Goal: Navigation & Orientation: Understand site structure

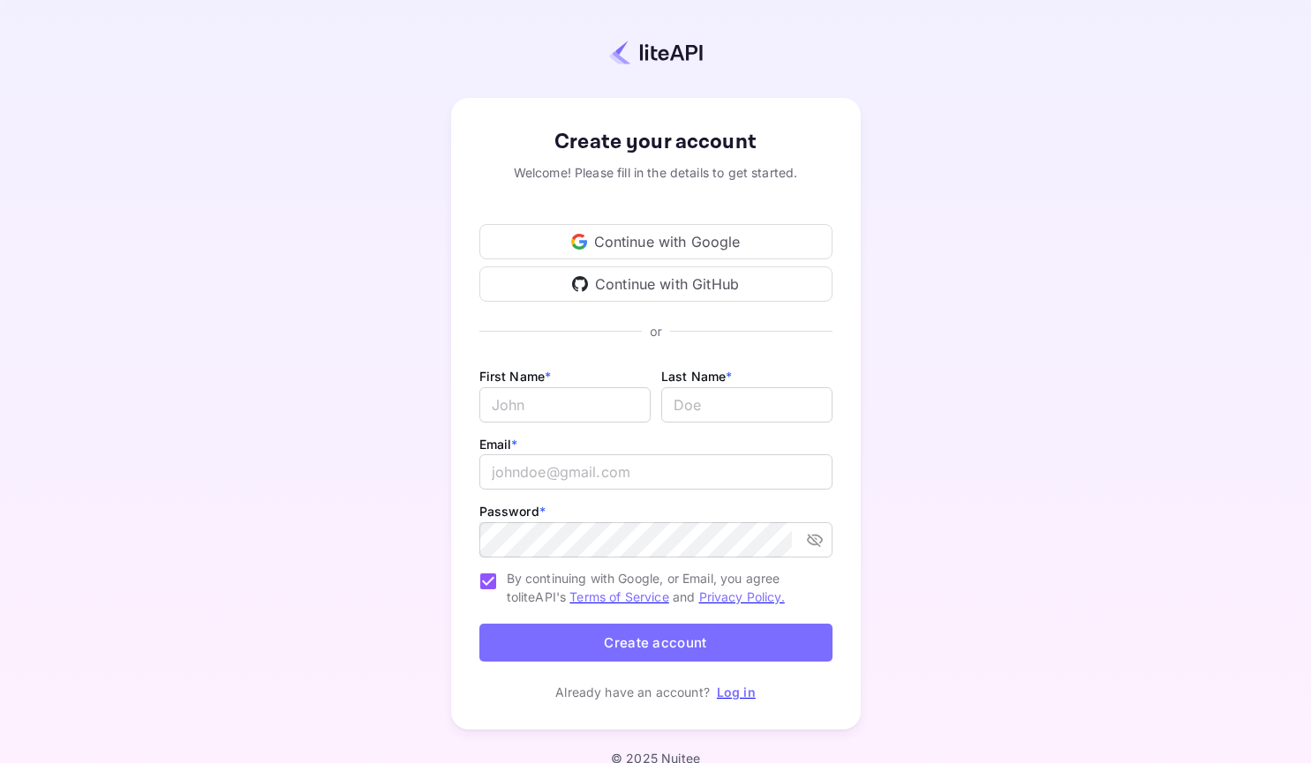
click at [615, 241] on div "Continue with Google" at bounding box center [655, 241] width 353 height 35
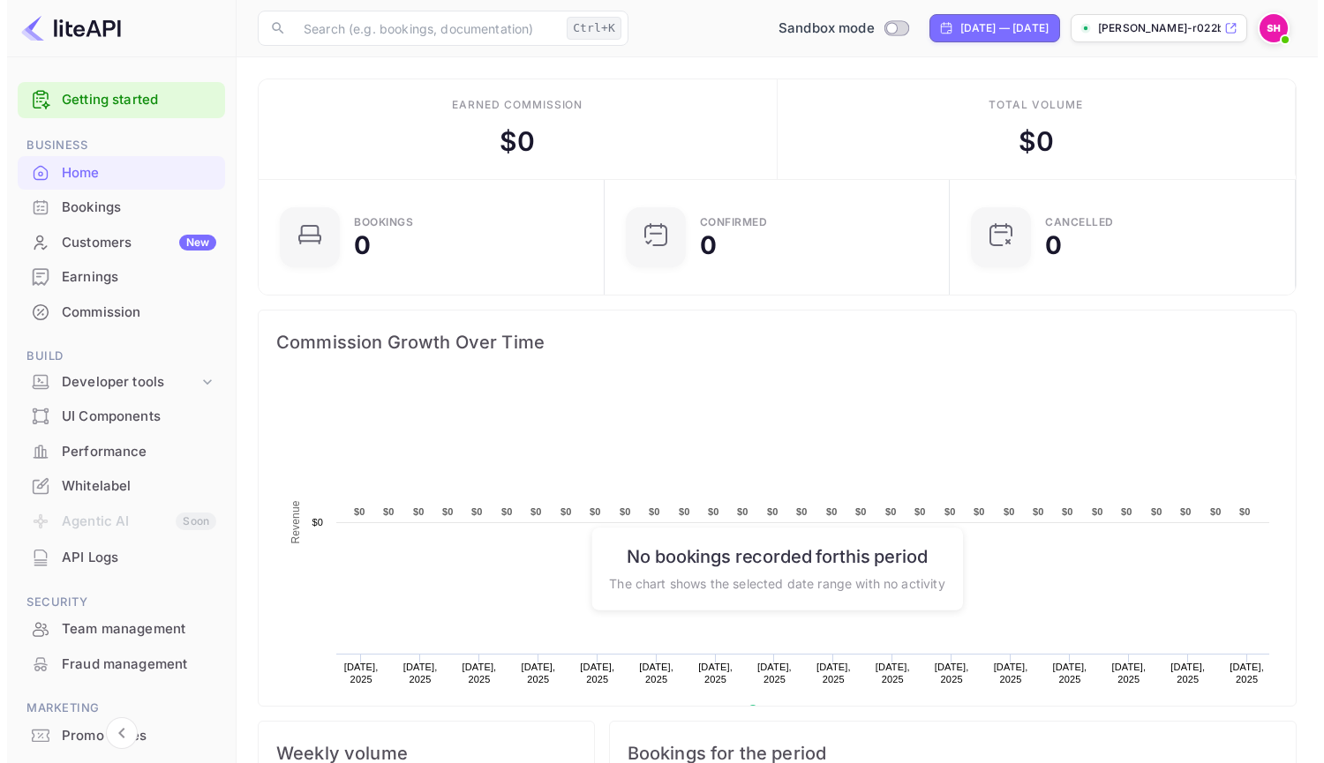
scroll to position [274, 322]
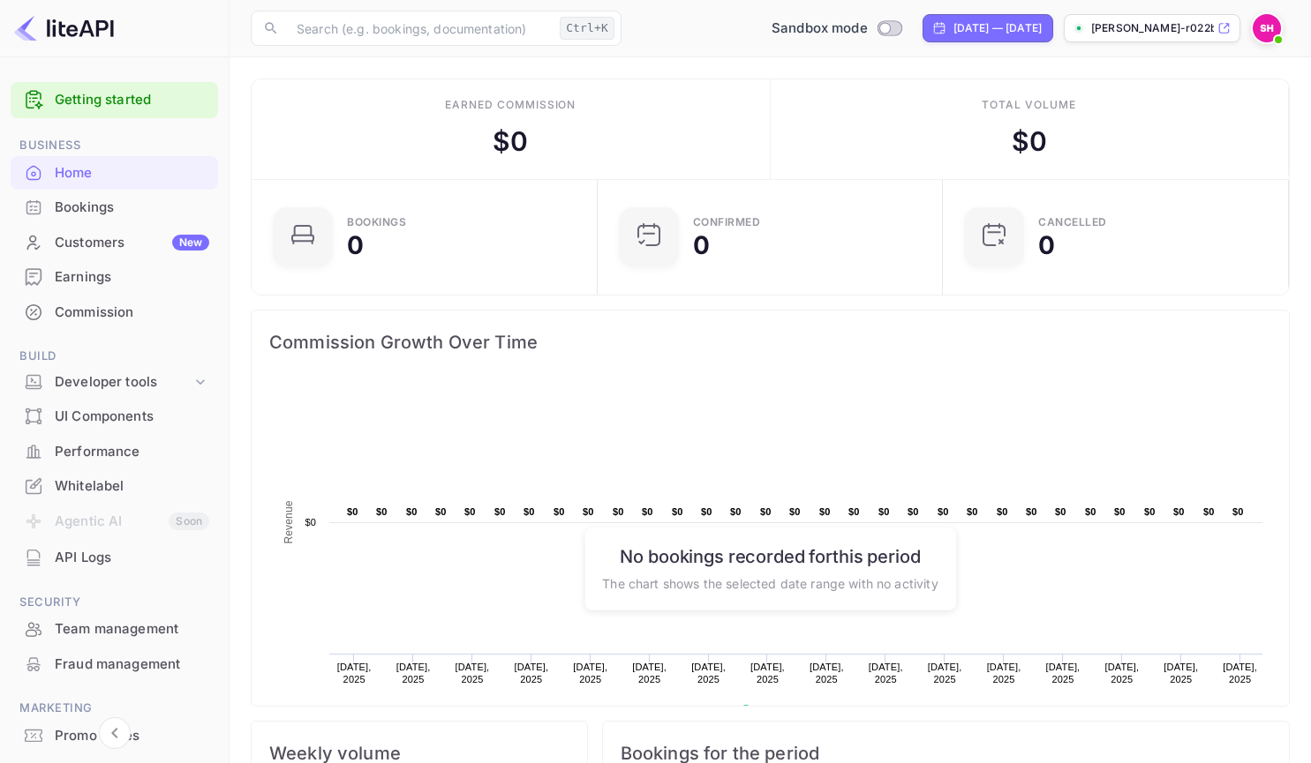
click at [117, 207] on div "Bookings" at bounding box center [132, 208] width 154 height 20
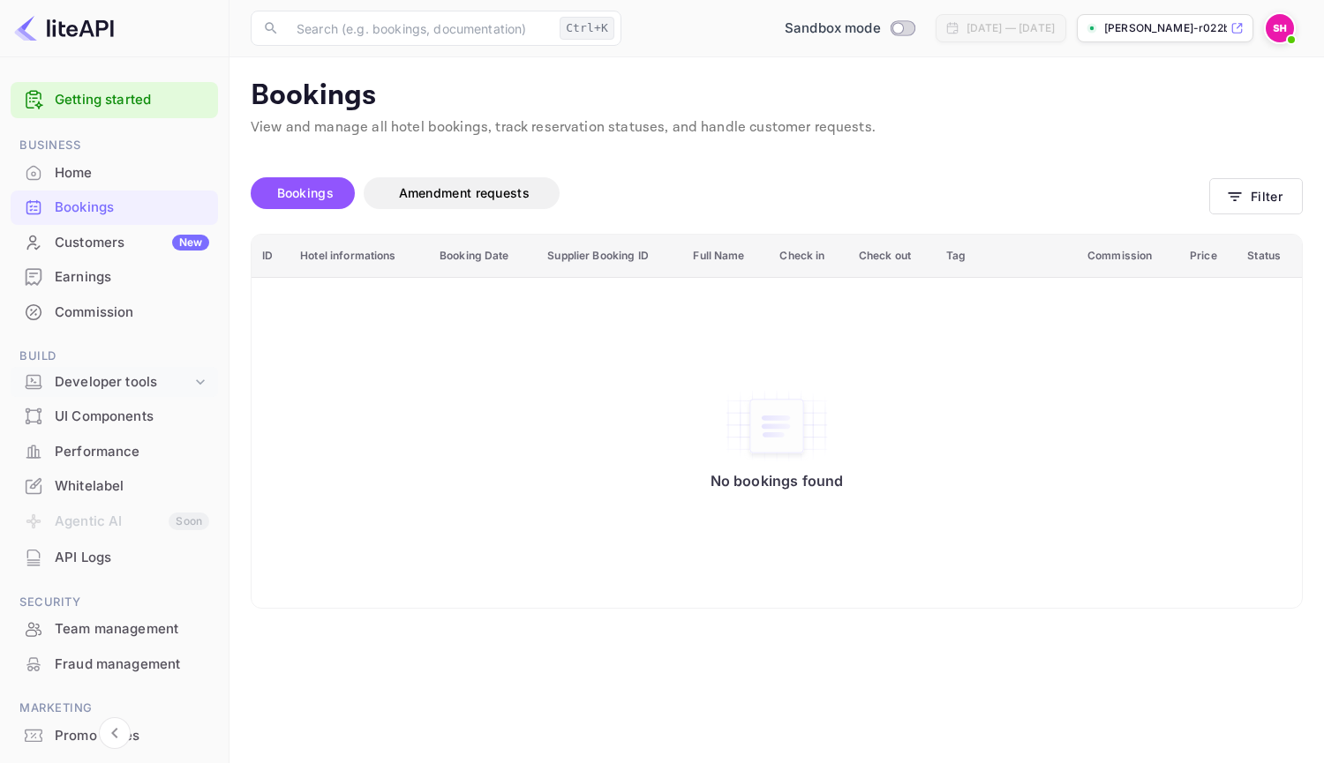
scroll to position [87, 0]
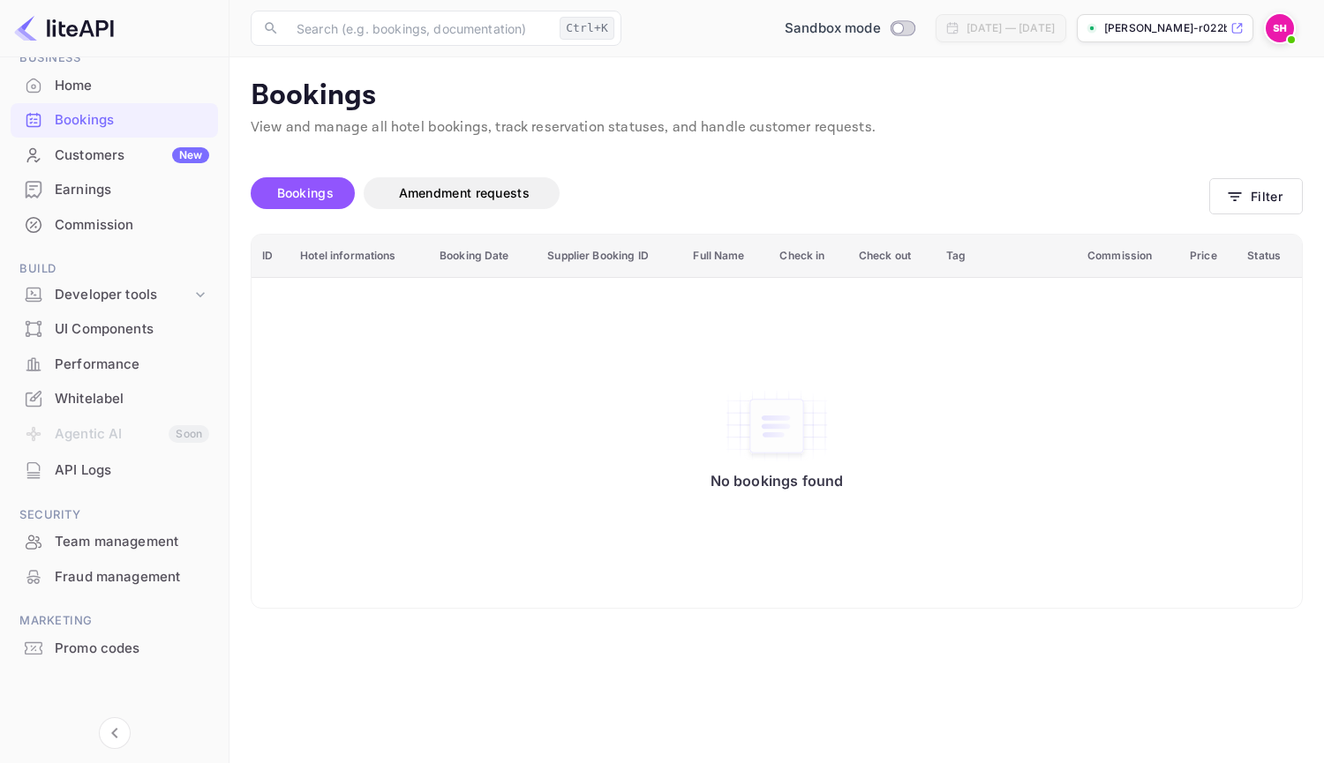
drag, startPoint x: 120, startPoint y: 372, endPoint x: 940, endPoint y: 140, distance: 851.9
click at [940, 140] on div "Signing in with google... Unsaved Changes Bookings Amendment requests Filter ID…" at bounding box center [765, 374] width 1073 height 470
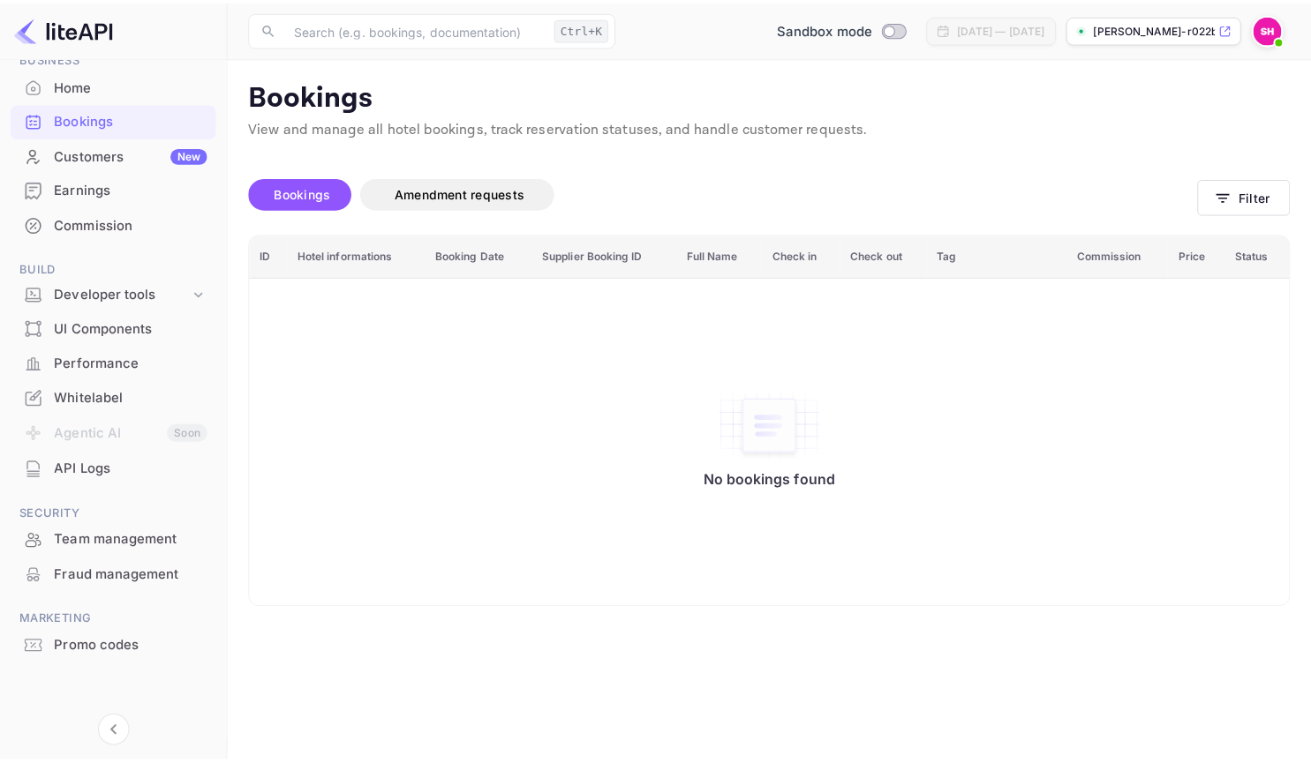
scroll to position [0, 0]
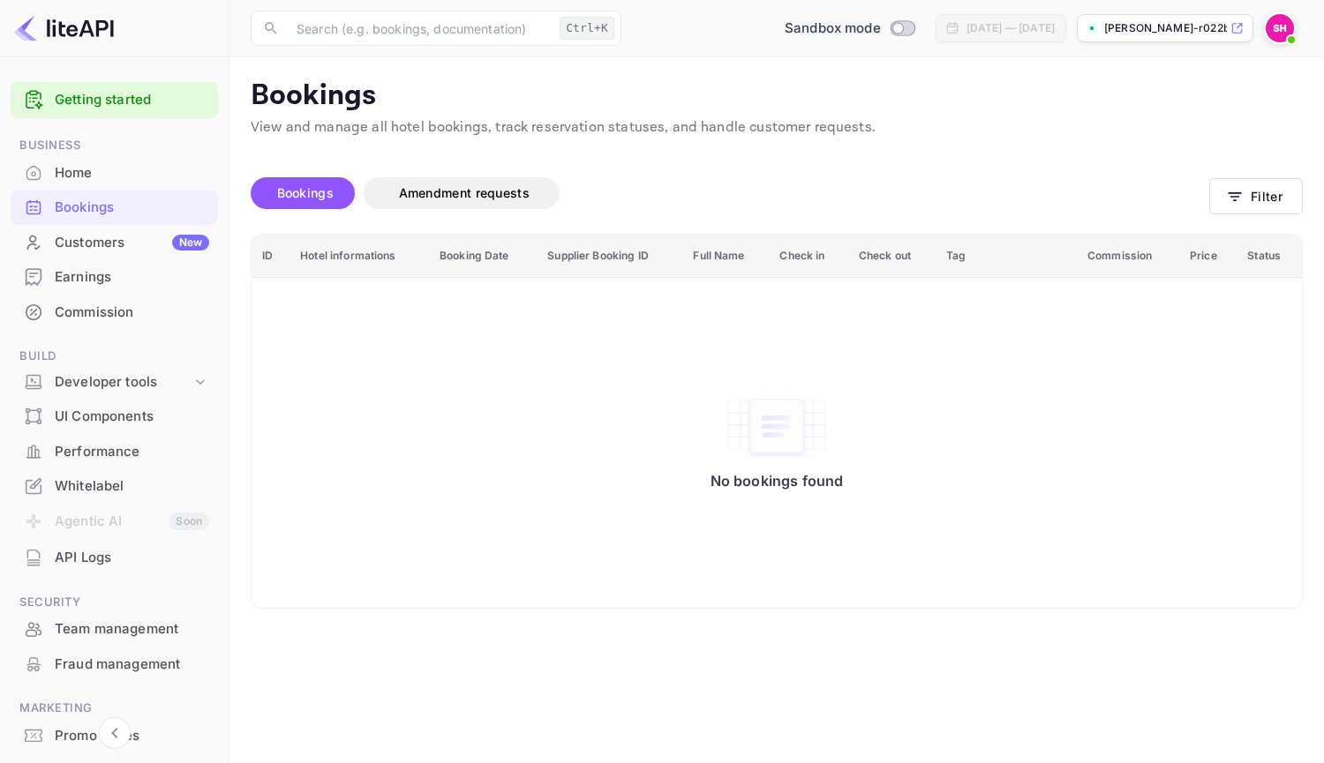
click at [79, 165] on div "Home" at bounding box center [132, 173] width 154 height 20
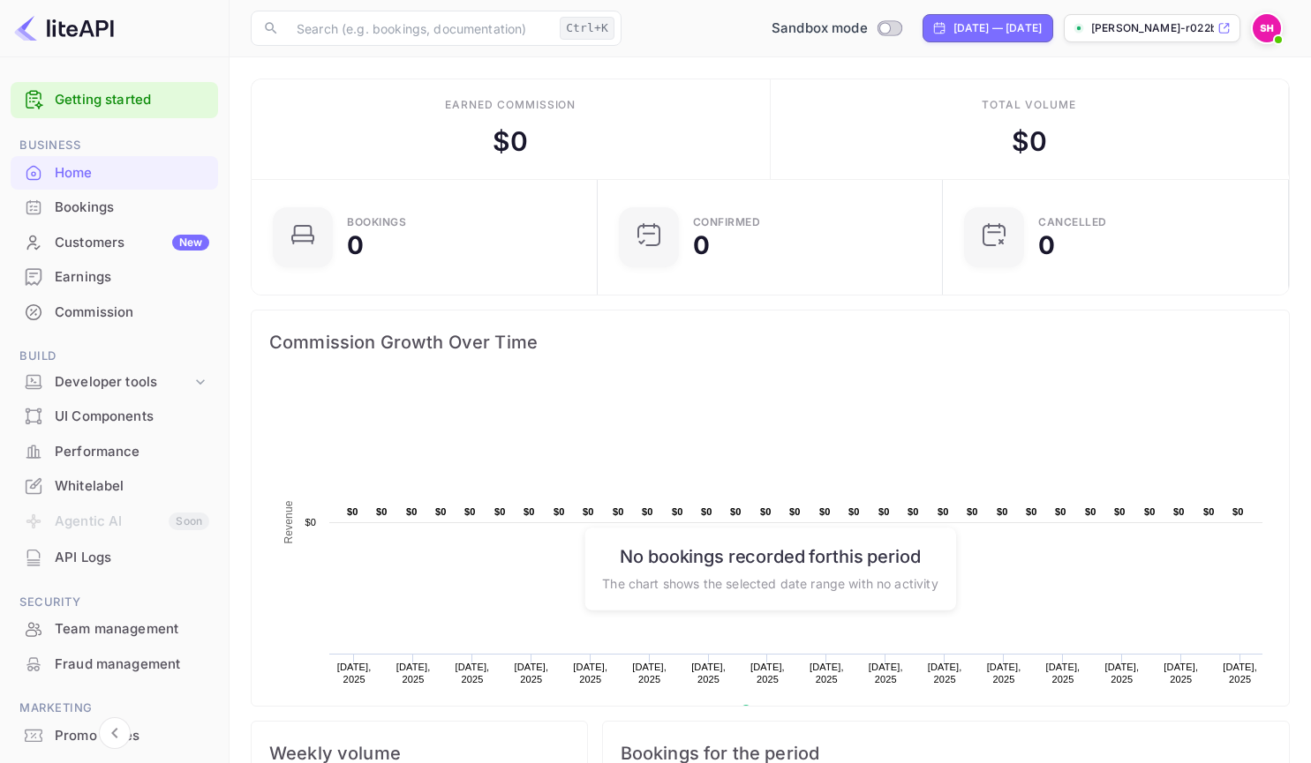
click at [101, 485] on div "Whitelabel" at bounding box center [132, 487] width 154 height 20
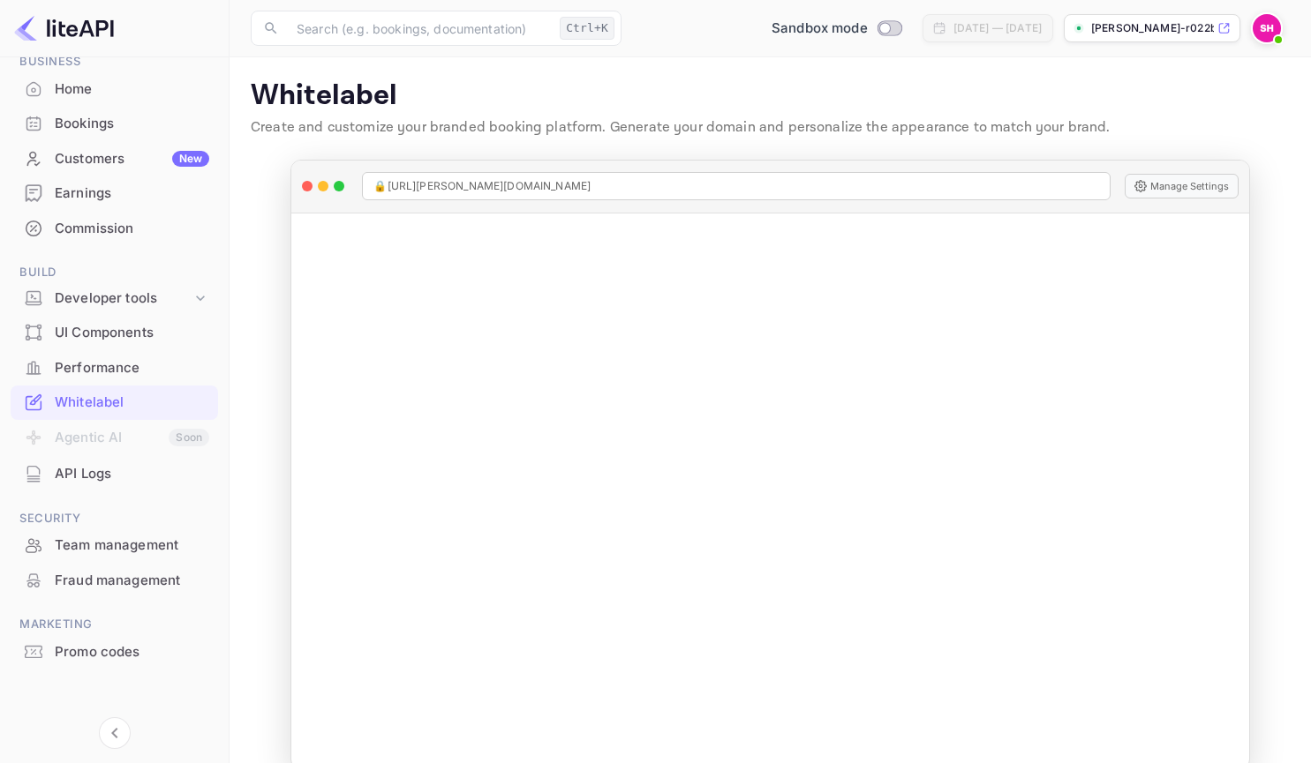
scroll to position [87, 0]
click at [1288, 304] on main "Signing in with google... Whitelabel Create and customize your branded booking …" at bounding box center [769, 424] width 1081 height 734
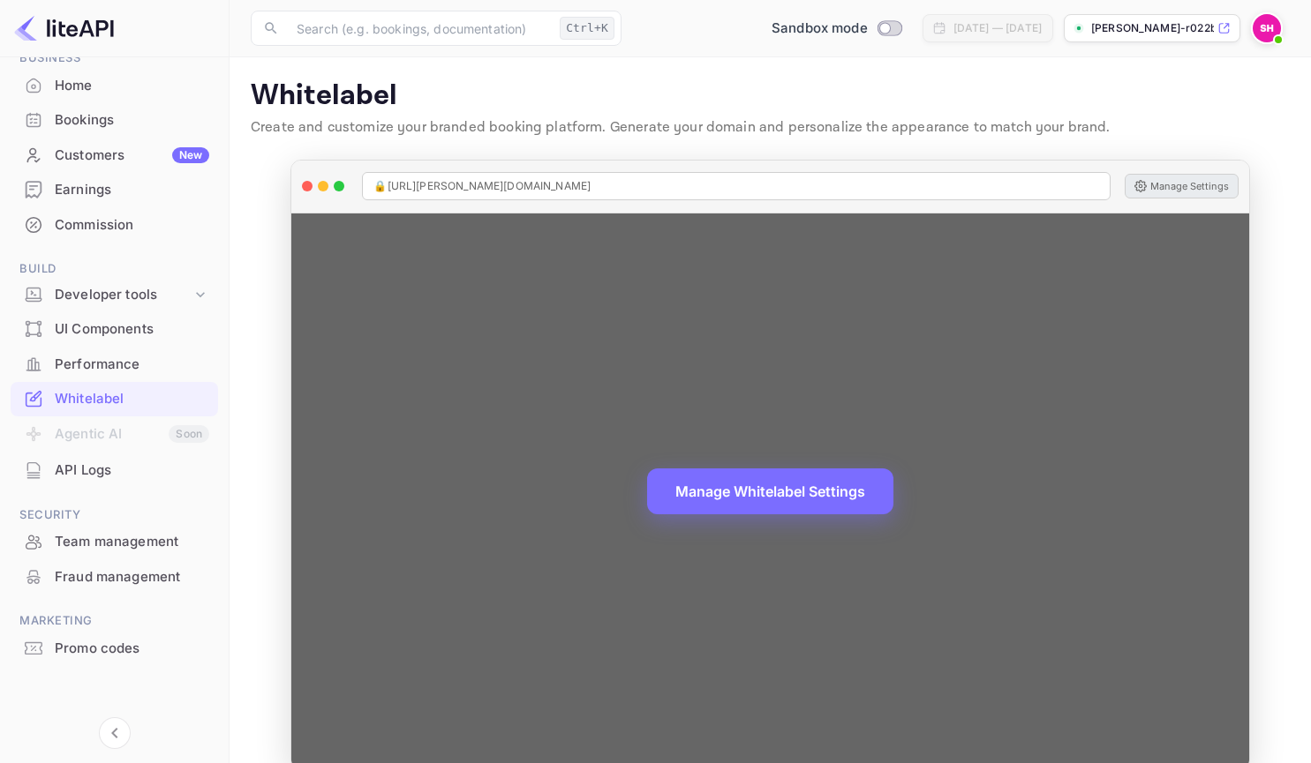
click at [1162, 178] on button "Manage Settings" at bounding box center [1181, 186] width 114 height 25
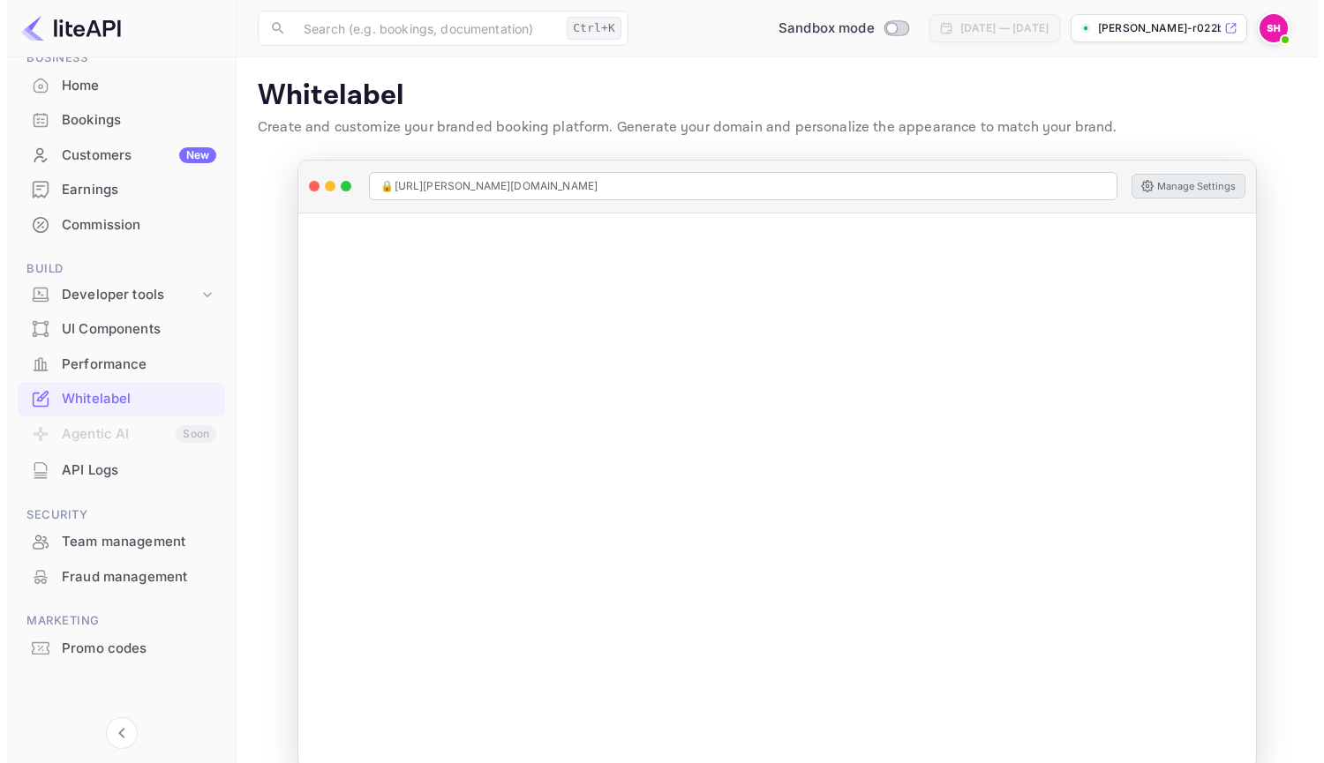
scroll to position [0, 0]
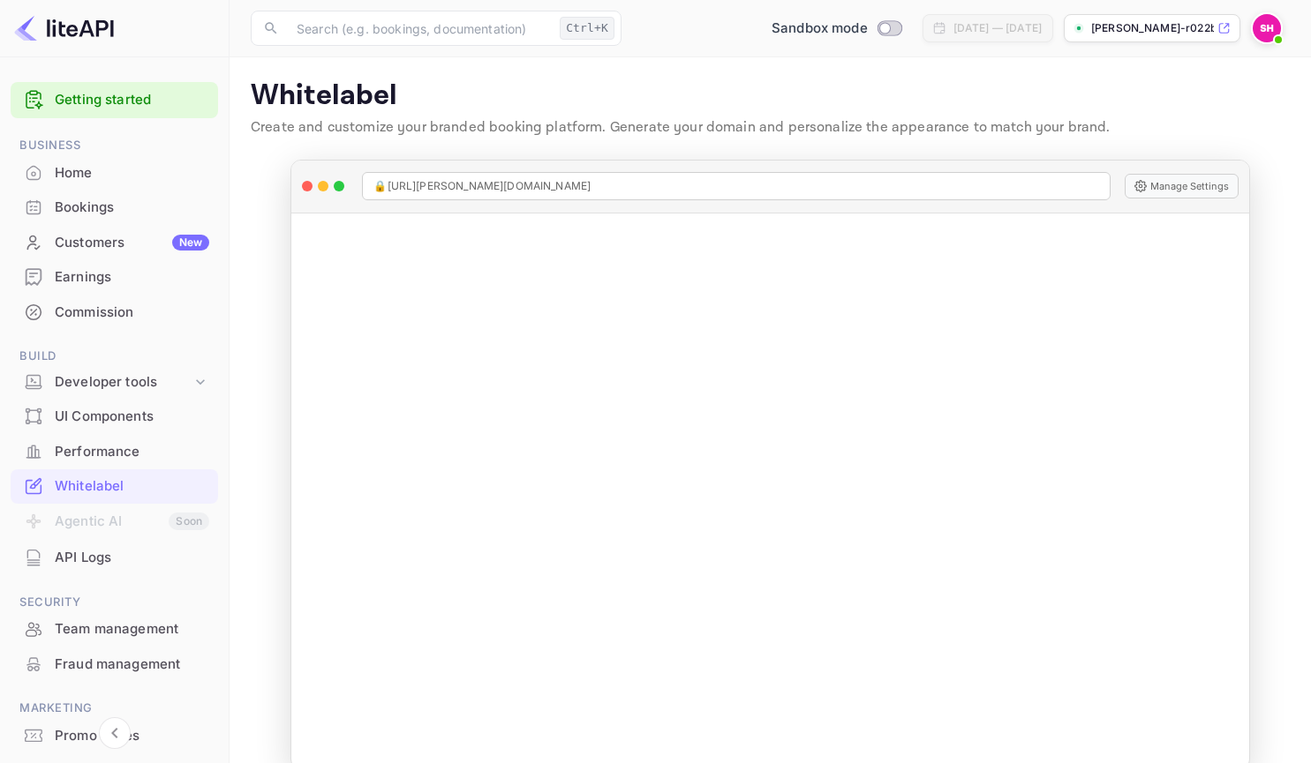
click at [85, 274] on div "Earnings" at bounding box center [132, 277] width 154 height 20
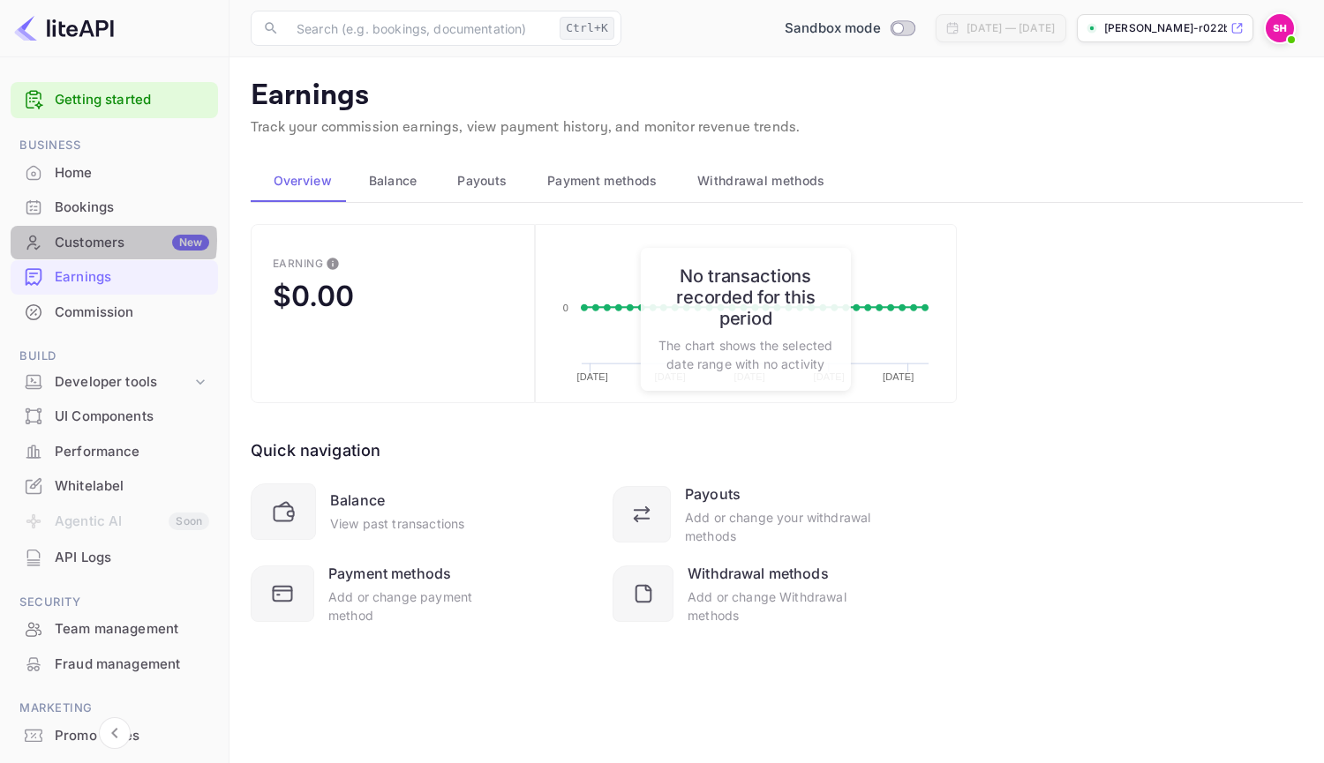
click at [97, 241] on div "Customers New" at bounding box center [132, 243] width 154 height 20
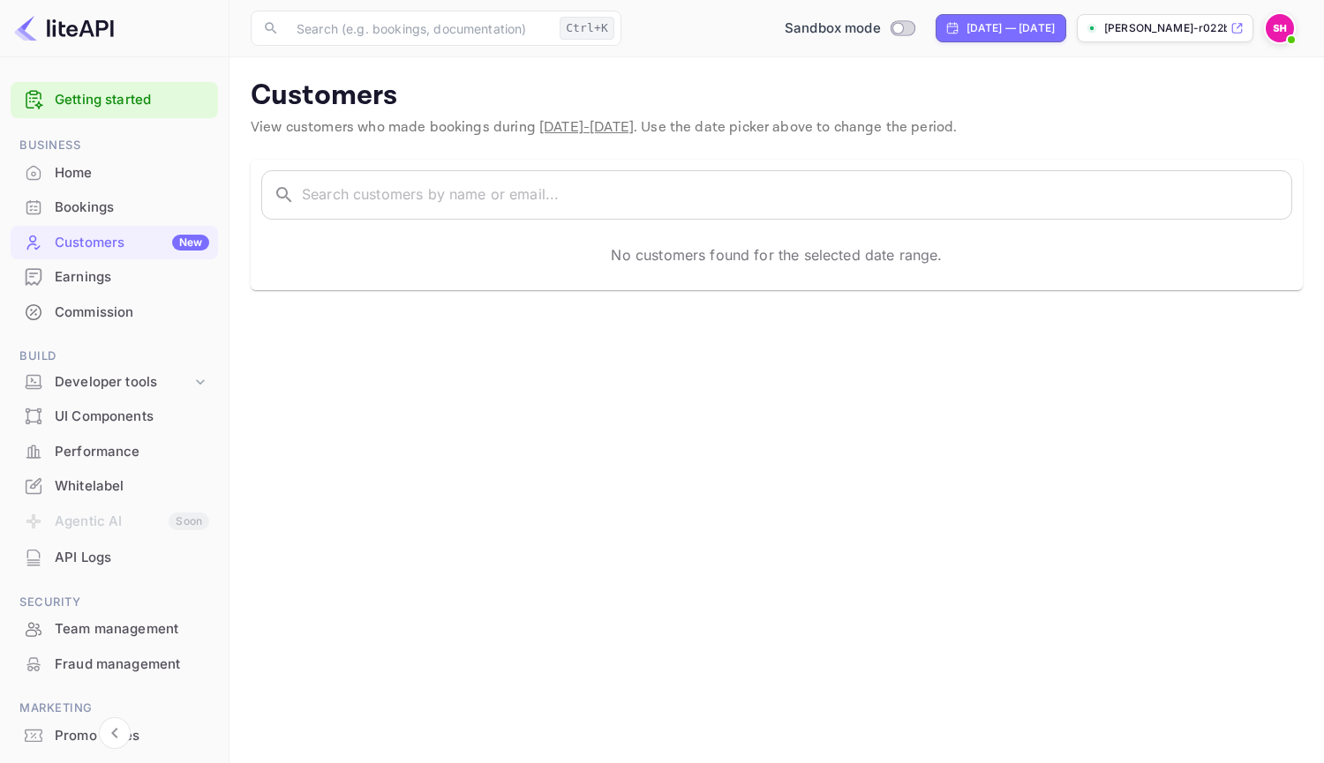
click at [91, 166] on div "Home" at bounding box center [132, 173] width 154 height 20
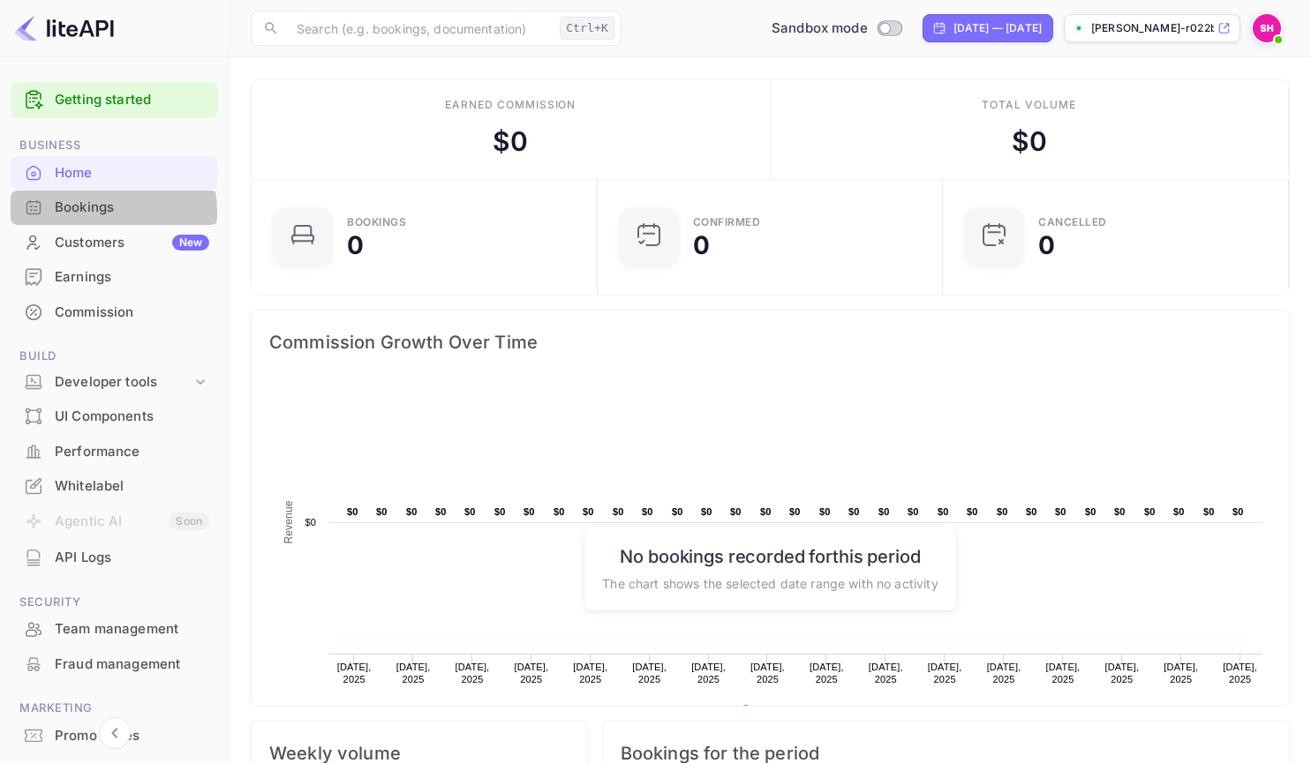
click at [96, 212] on div "Bookings" at bounding box center [132, 208] width 154 height 20
